Goal: Find specific page/section: Find specific page/section

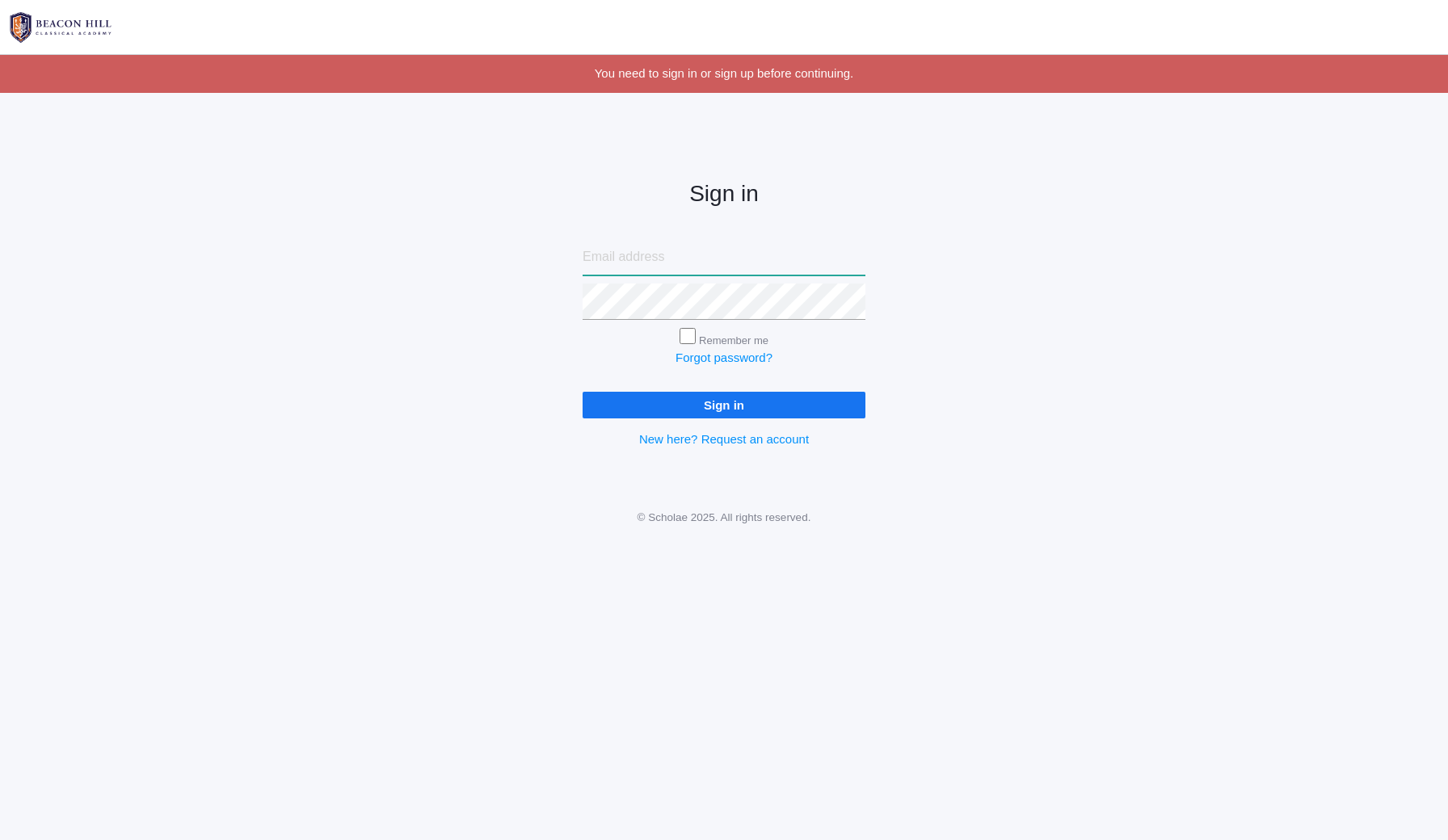
type input "[EMAIL_ADDRESS][DOMAIN_NAME]"
click at [724, 401] on input "Sign in" at bounding box center [724, 405] width 283 height 27
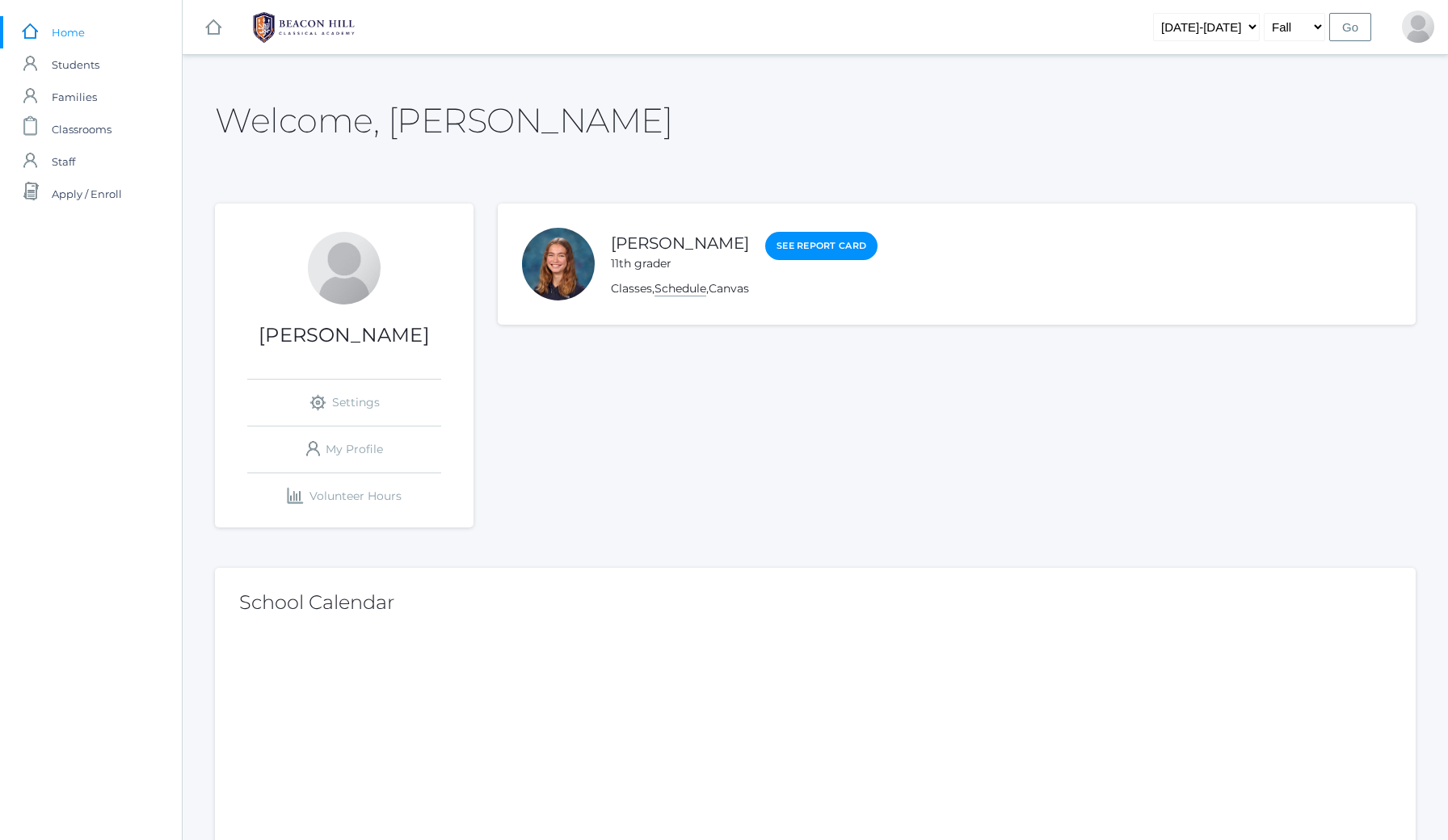
click at [683, 290] on link "Schedule" at bounding box center [681, 288] width 52 height 15
click at [620, 291] on link "Classes" at bounding box center [632, 288] width 42 height 15
